Goal: Transaction & Acquisition: Subscribe to service/newsletter

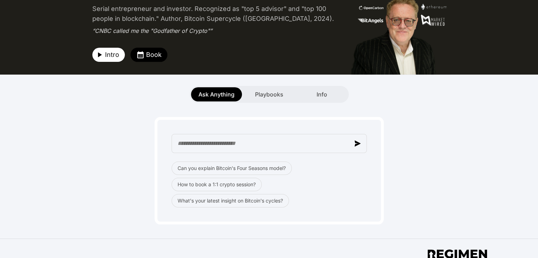
scroll to position [106, 0]
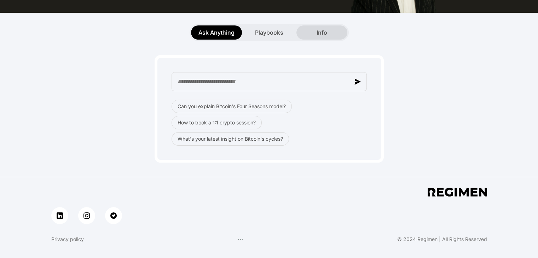
click at [324, 29] on span "Info" at bounding box center [321, 32] width 11 height 8
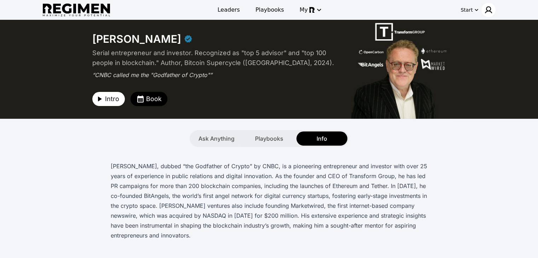
click at [491, 11] on img at bounding box center [488, 10] width 8 height 8
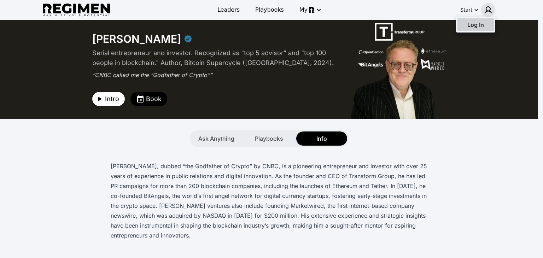
click at [470, 22] on span "Log In" at bounding box center [475, 24] width 17 height 7
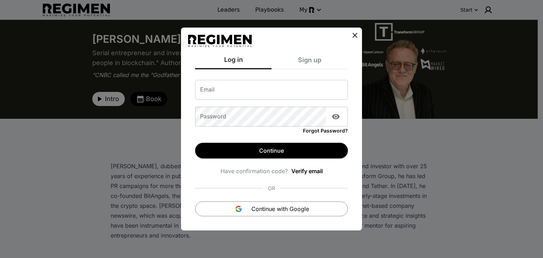
click at [262, 91] on input "Email" at bounding box center [271, 90] width 153 height 20
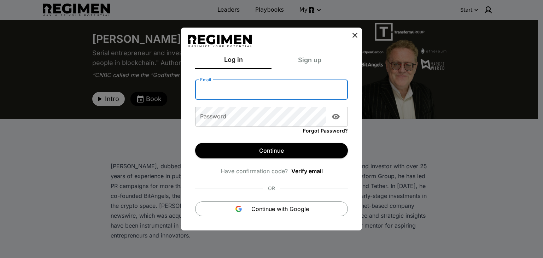
click at [310, 63] on div "Sign up" at bounding box center [310, 62] width 76 height 14
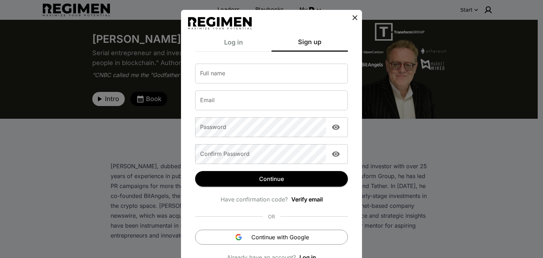
click at [265, 79] on input "Full name" at bounding box center [271, 74] width 153 height 20
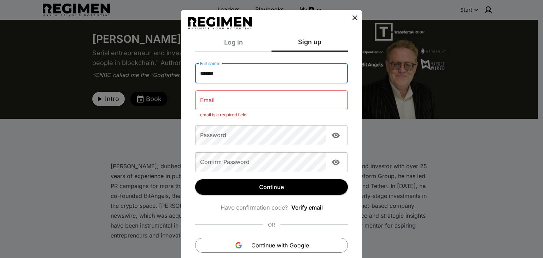
click at [289, 73] on input "******" at bounding box center [271, 74] width 153 height 20
type input "**********"
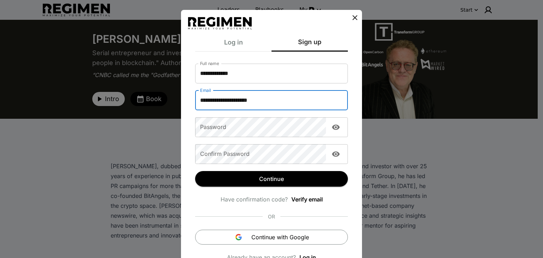
type input "**********"
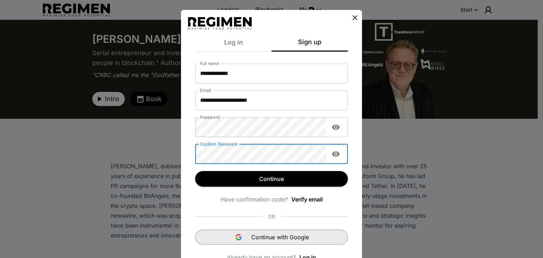
click at [303, 234] on span "Continue with Google" at bounding box center [280, 237] width 58 height 8
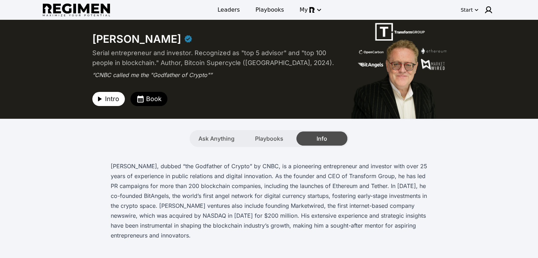
click at [317, 140] on span "Info" at bounding box center [321, 138] width 11 height 8
click at [223, 145] on div "Ask Anything" at bounding box center [216, 139] width 51 height 14
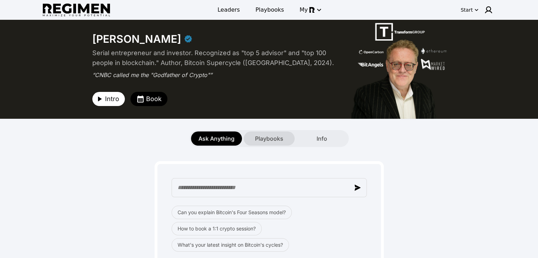
click at [262, 136] on span "Playbooks" at bounding box center [269, 138] width 28 height 8
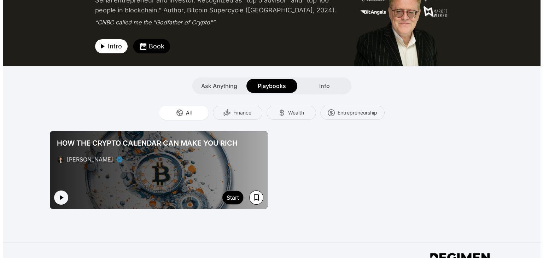
scroll to position [106, 0]
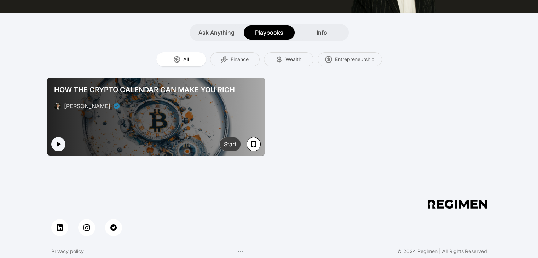
click at [231, 145] on div "Start" at bounding box center [230, 144] width 12 height 8
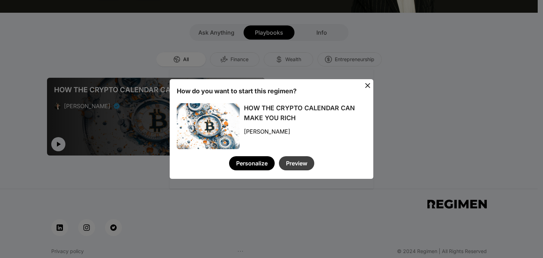
click at [296, 164] on button "Preview" at bounding box center [296, 163] width 35 height 14
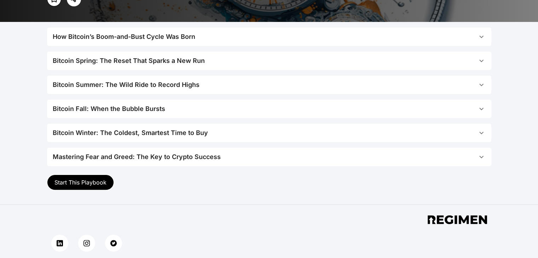
scroll to position [177, 0]
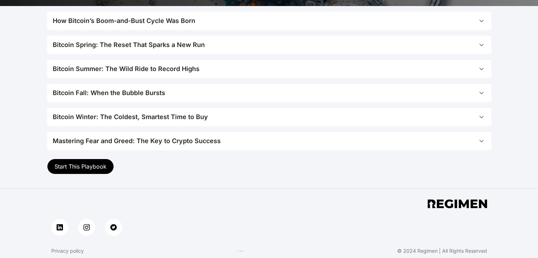
click at [106, 169] on button "Start This Playbook" at bounding box center [80, 167] width 67 height 16
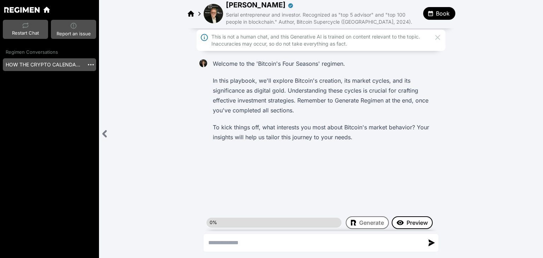
click at [408, 222] on span "Preview" at bounding box center [417, 223] width 21 height 8
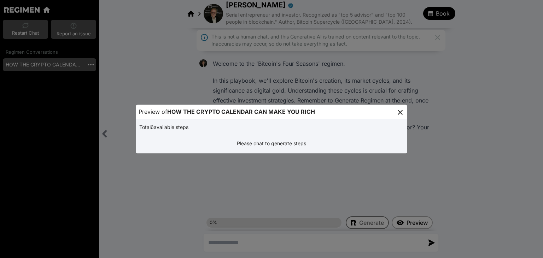
click at [400, 112] on icon at bounding box center [400, 112] width 5 height 5
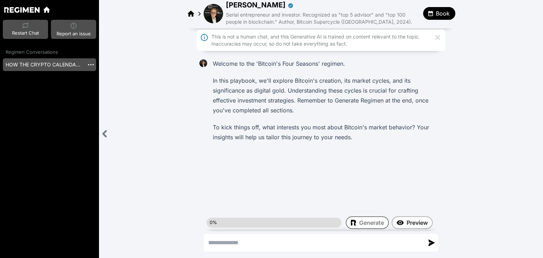
click at [297, 108] on p "In this playbook, we'll explore Bitcoin's creation, its market cycles, and its …" at bounding box center [326, 96] width 227 height 40
click at [274, 218] on span at bounding box center [273, 223] width 135 height 10
click at [273, 223] on span at bounding box center [273, 223] width 135 height 10
click at [274, 221] on span at bounding box center [273, 223] width 135 height 10
click at [276, 243] on textarea "Send a message" at bounding box center [314, 242] width 220 height 17
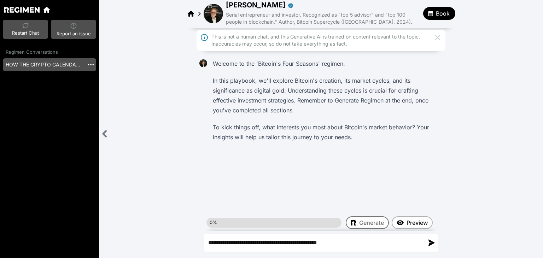
type textarea "**********"
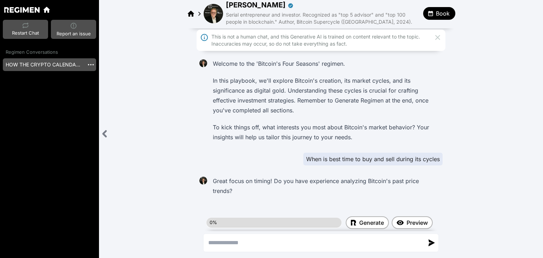
click at [286, 237] on textarea "Send a message" at bounding box center [314, 242] width 220 height 17
type textarea "**"
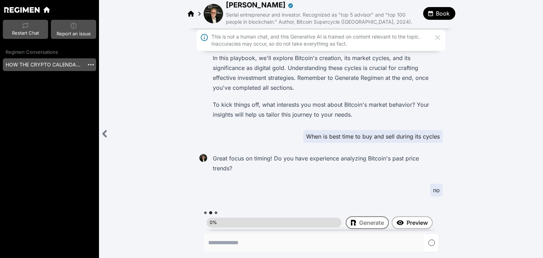
scroll to position [27, 0]
